Goal: Information Seeking & Learning: Learn about a topic

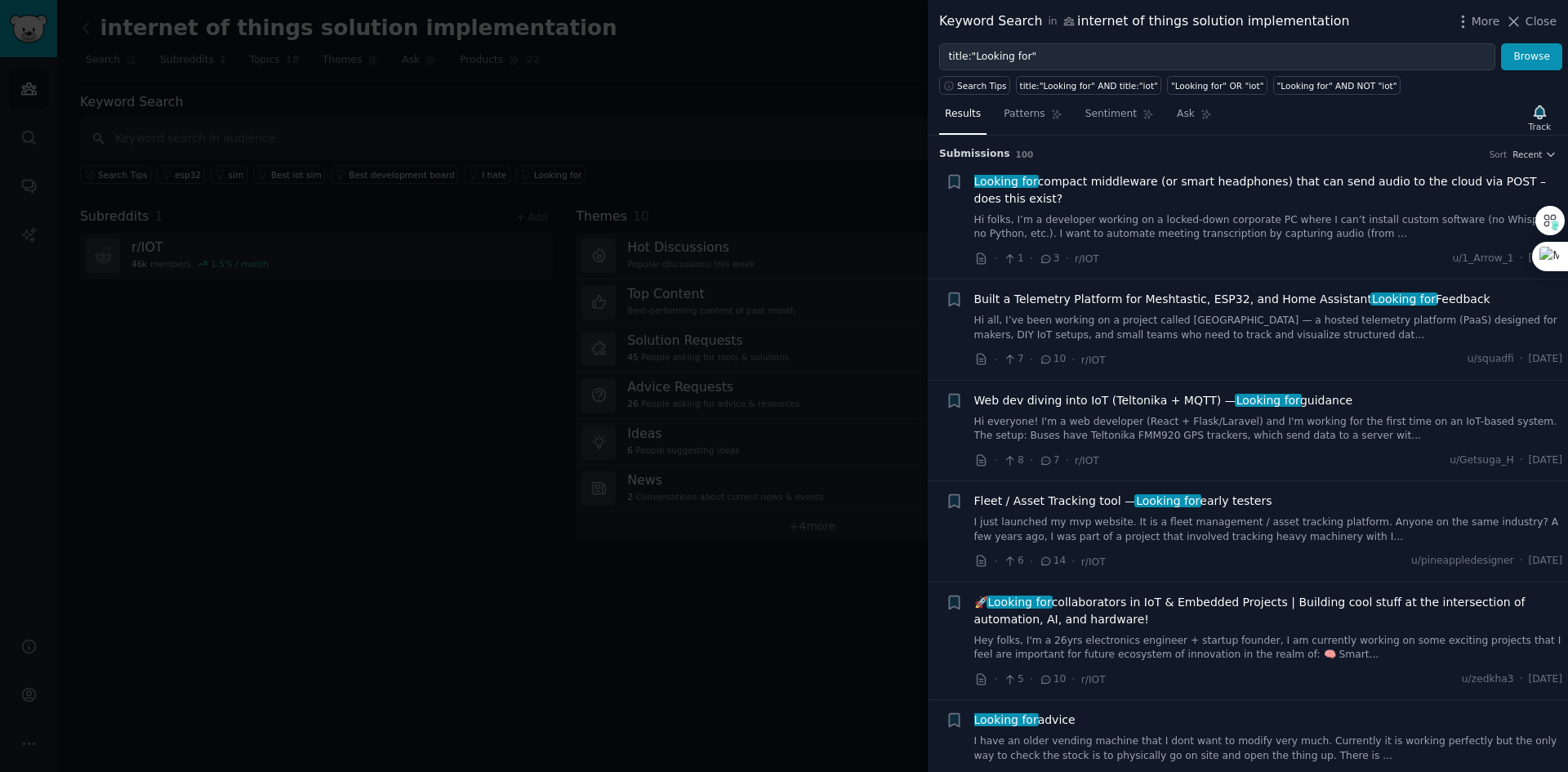
scroll to position [490, 0]
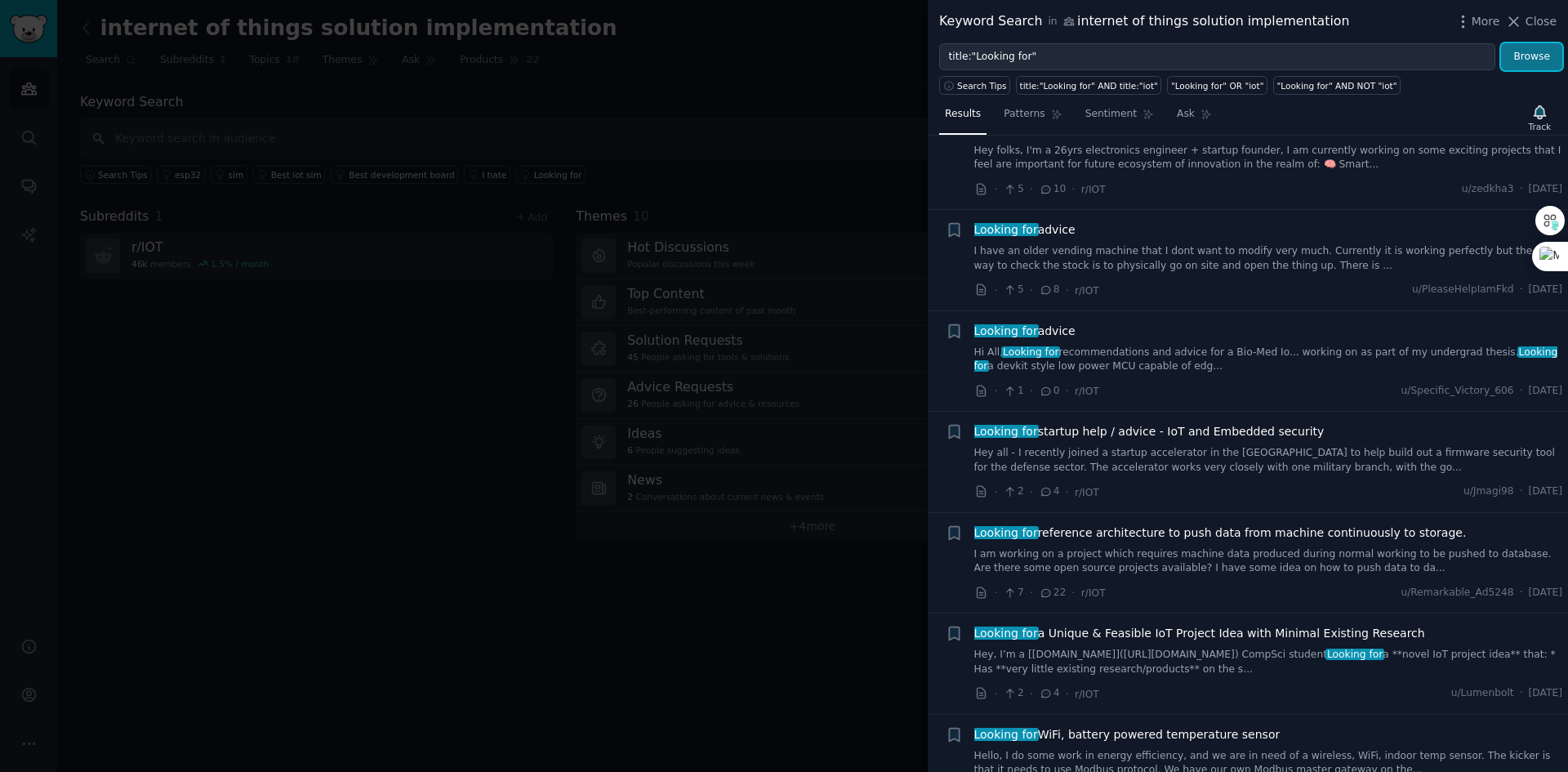
click at [1513, 62] on button "Browse" at bounding box center [1532, 57] width 61 height 28
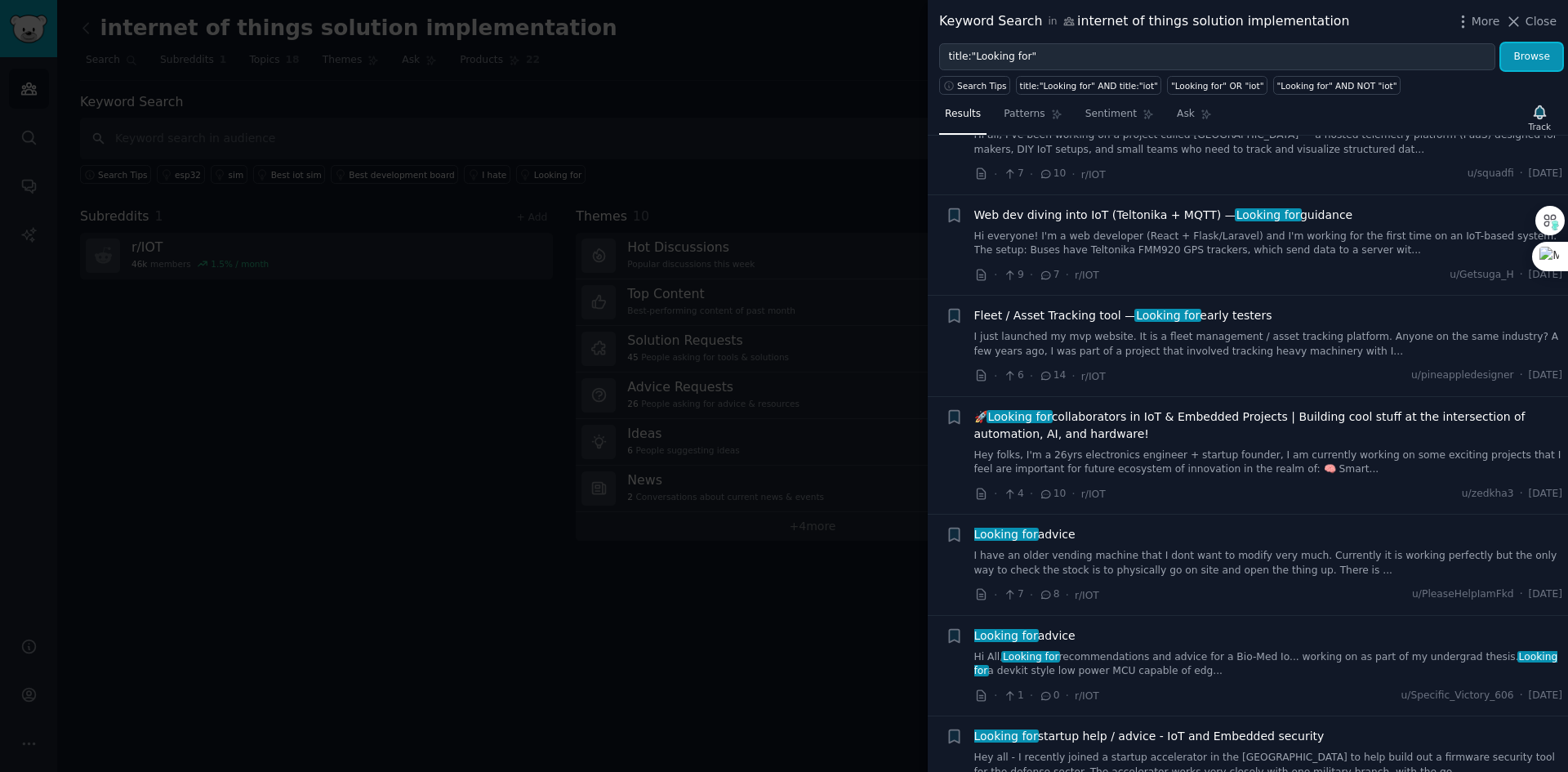
scroll to position [409, 0]
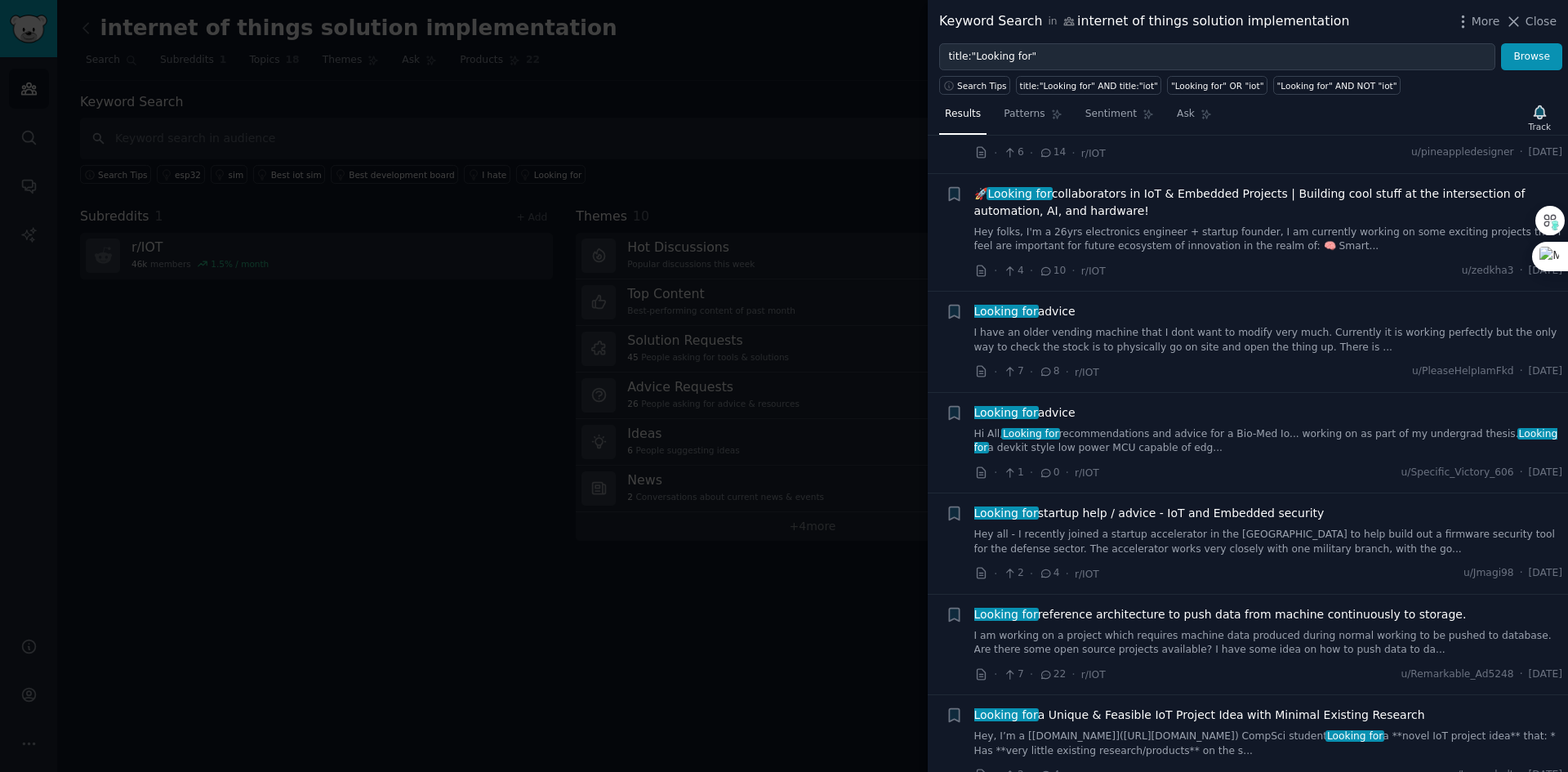
click at [1122, 241] on link "Hey folks, I'm a 26yrs electronics engineer + startup founder, I am currently w…" at bounding box center [1269, 240] width 589 height 29
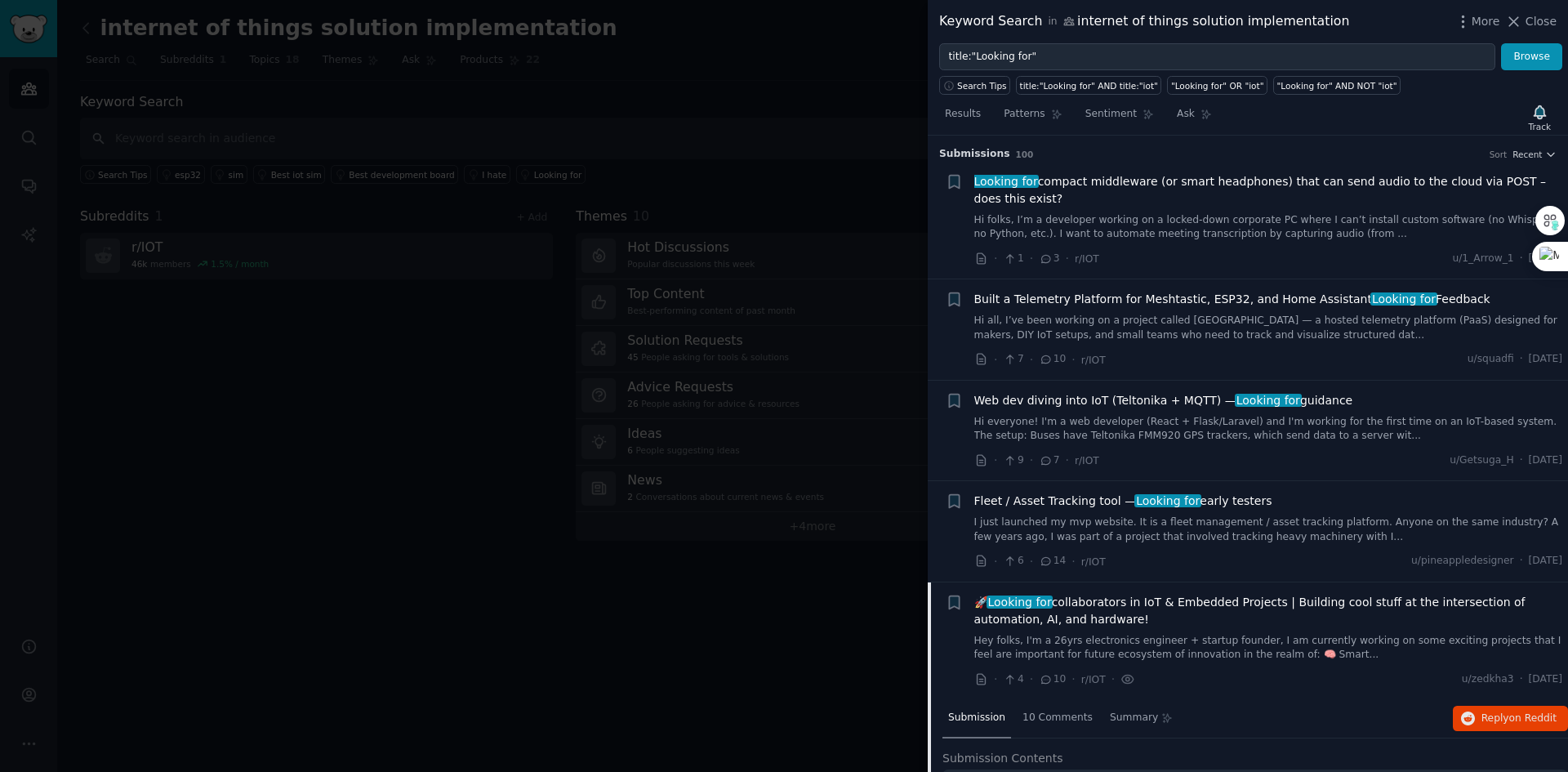
click at [1212, 434] on link "Hi everyone! I'm a web developer (React + Flask/Laravel) and I'm working for th…" at bounding box center [1269, 430] width 589 height 29
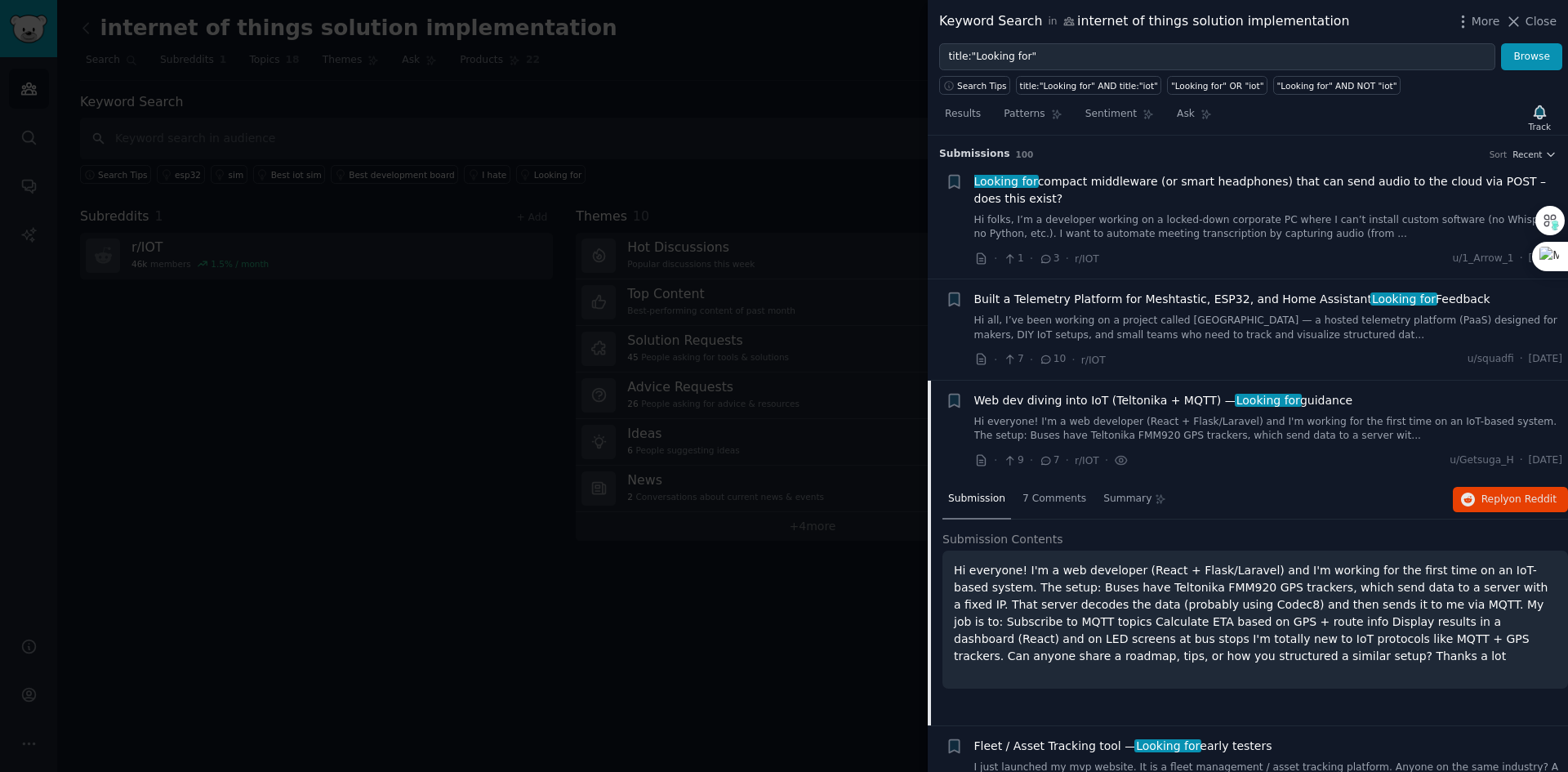
click at [1139, 227] on link "Hi folks, I’m a developer working on a locked-down corporate PC where I can’t i…" at bounding box center [1269, 227] width 589 height 29
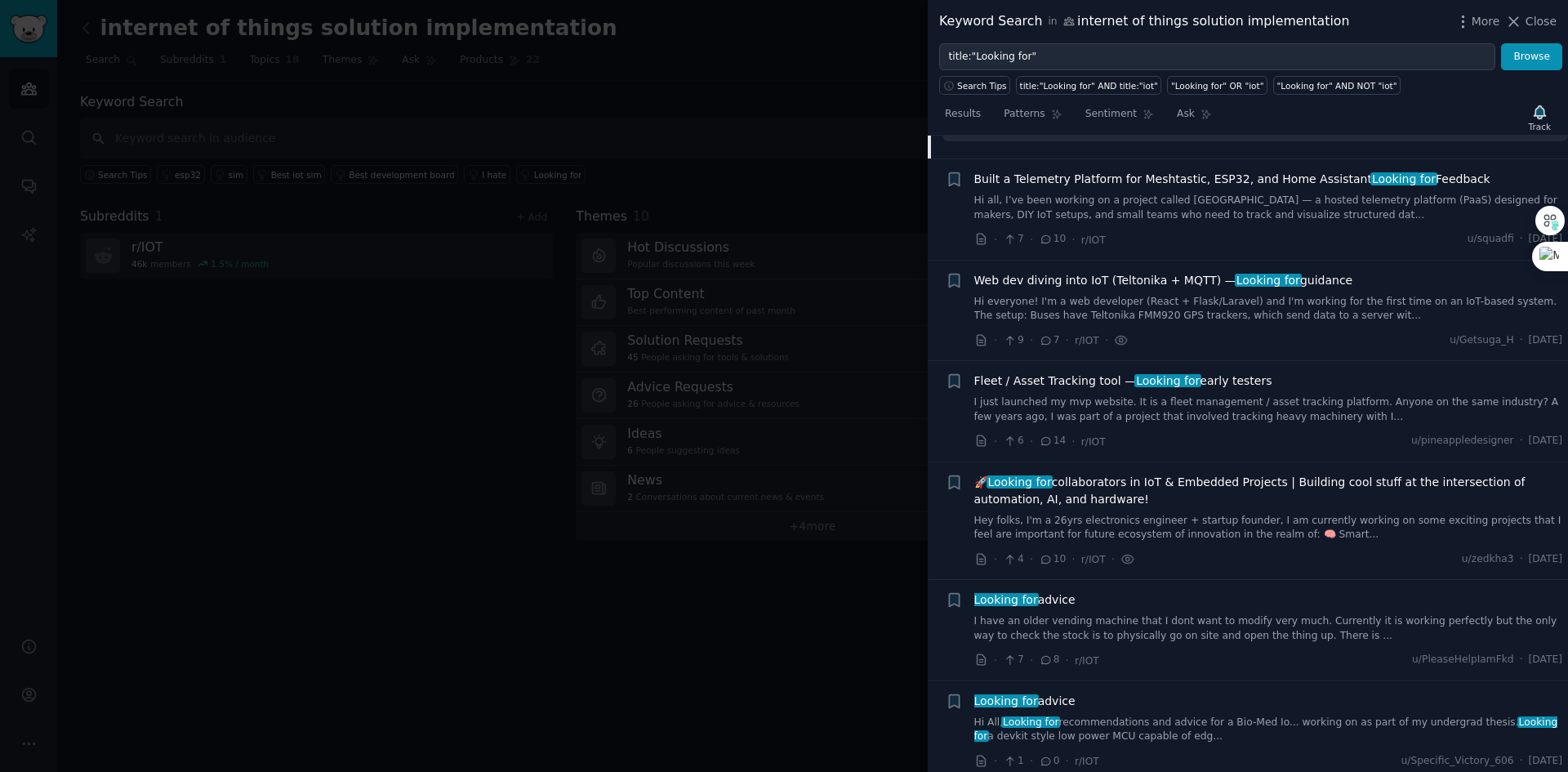
scroll to position [490, 0]
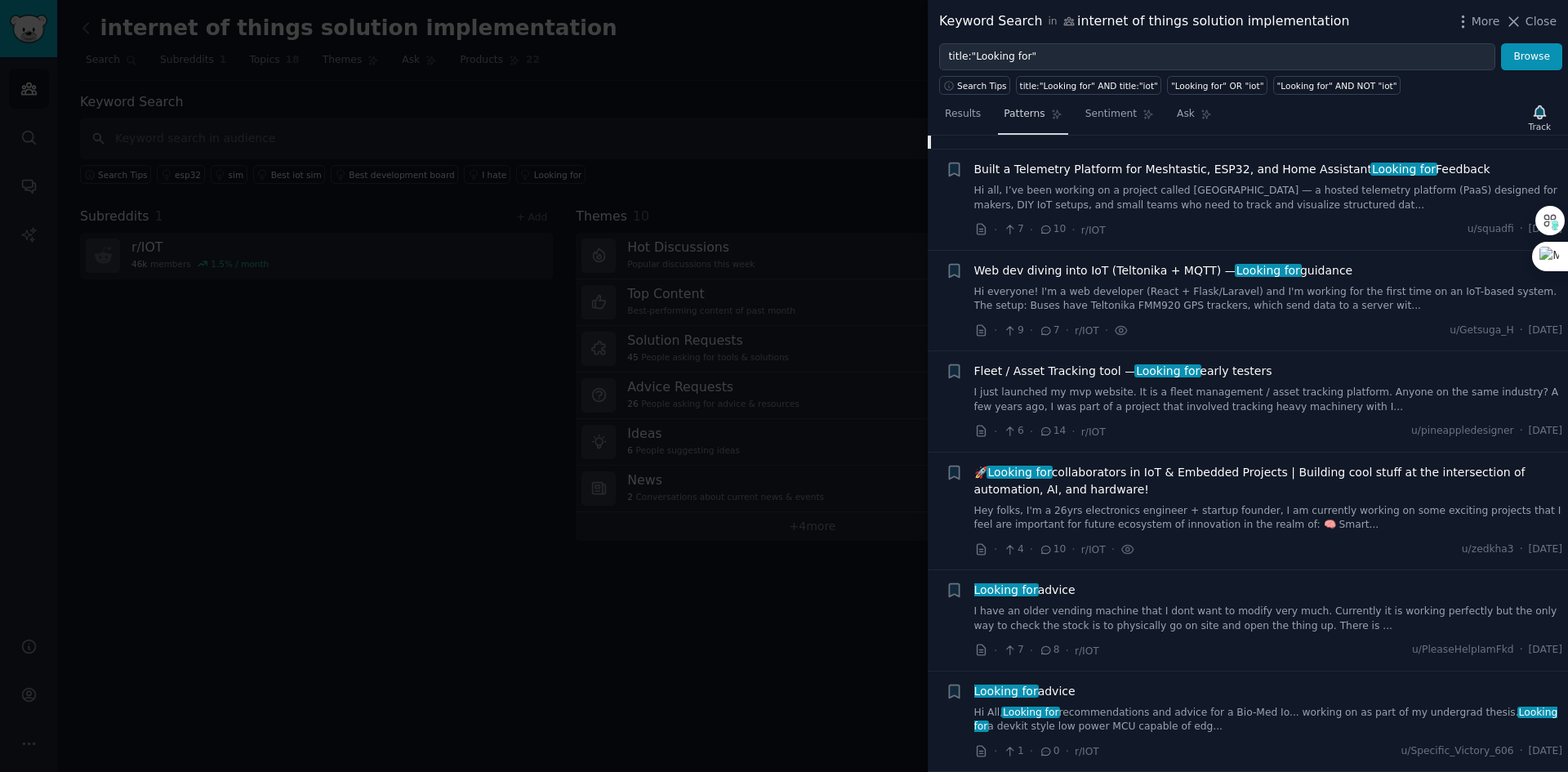
click at [1023, 112] on span "Patterns" at bounding box center [1023, 114] width 40 height 14
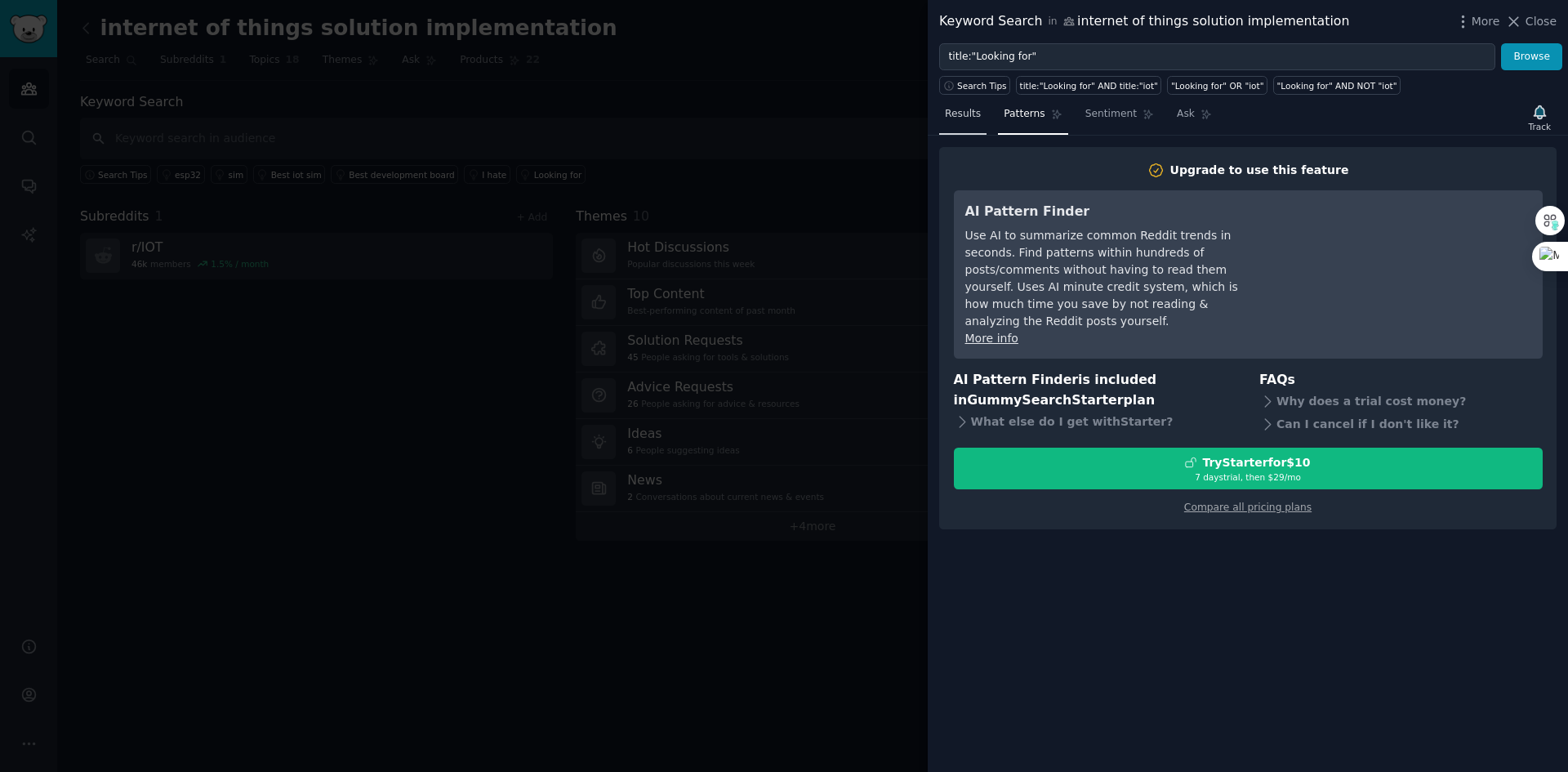
click at [981, 117] on link "Results" at bounding box center [962, 118] width 48 height 33
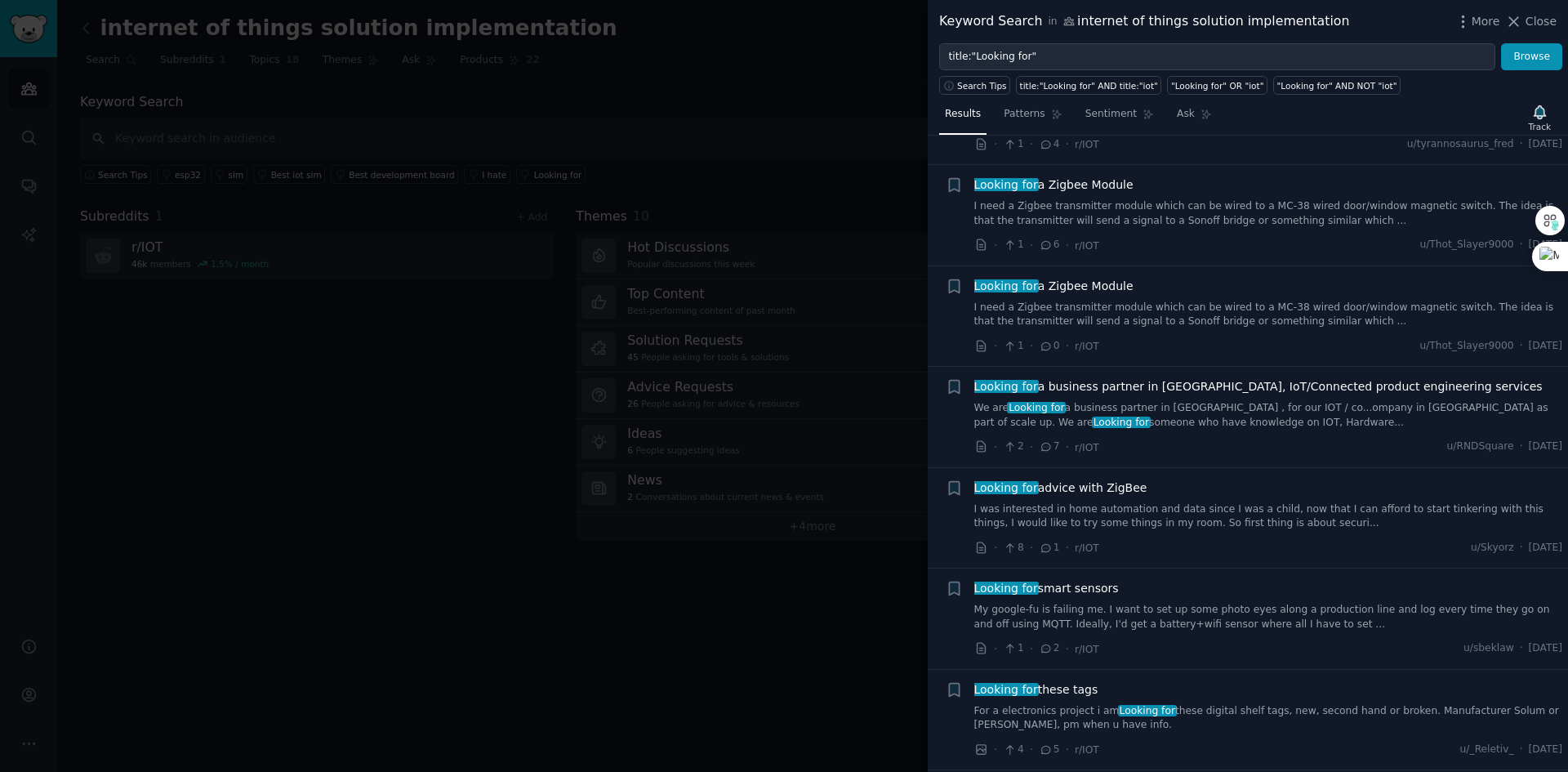
scroll to position [2287, 0]
